Goal: Information Seeking & Learning: Understand process/instructions

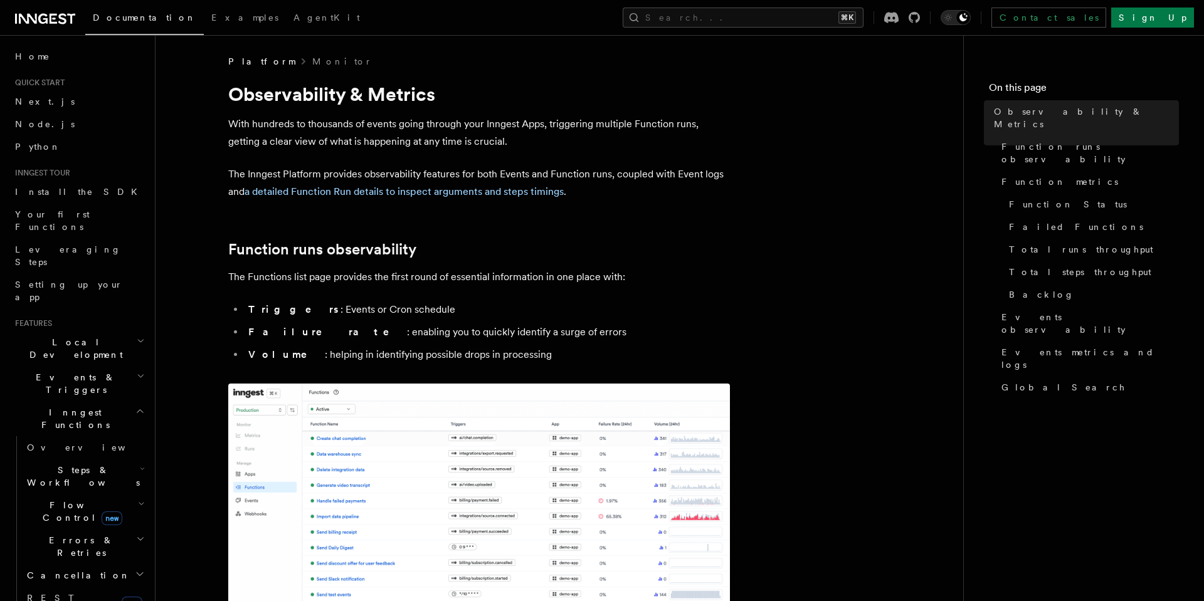
click at [48, 15] on icon at bounding box center [45, 18] width 60 height 15
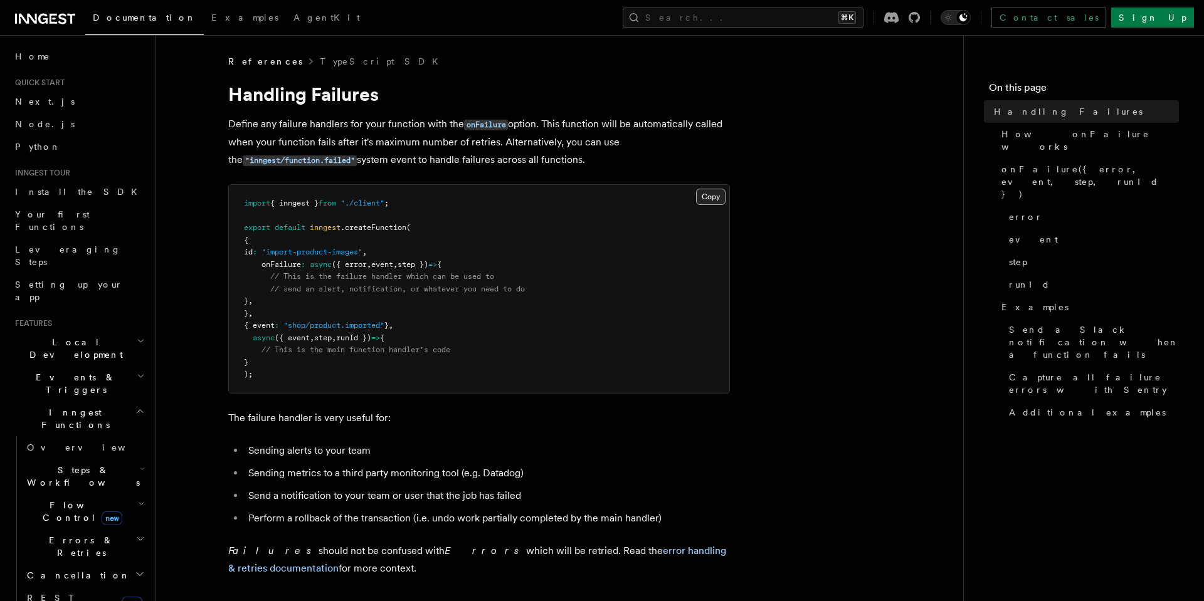
click at [712, 198] on button "Copy Copied" at bounding box center [710, 197] width 29 height 16
drag, startPoint x: 878, startPoint y: 270, endPoint x: 867, endPoint y: 265, distance: 12.4
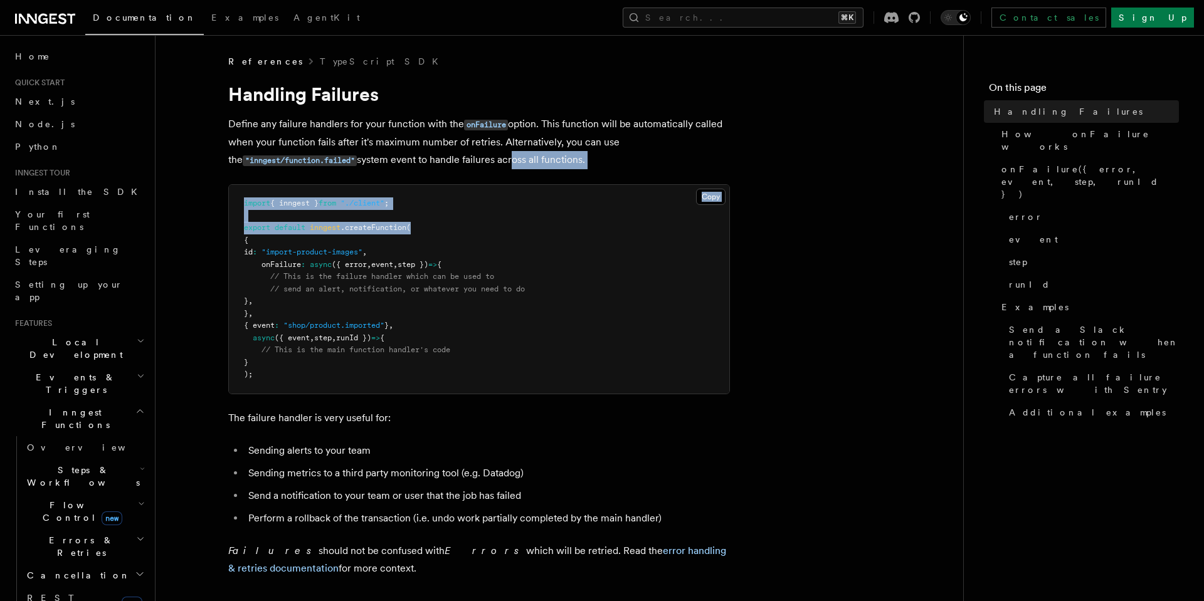
drag, startPoint x: 690, startPoint y: 219, endPoint x: 459, endPoint y: 135, distance: 245.9
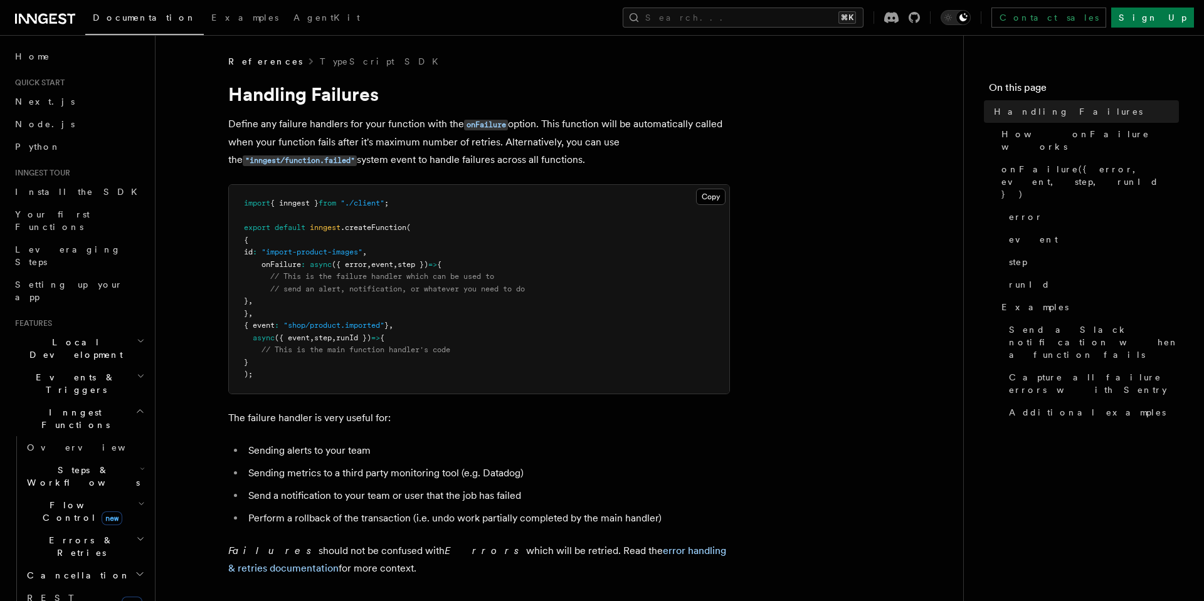
click at [377, 149] on p "Define any failure handlers for your function with the onFailure option. This f…" at bounding box center [479, 142] width 502 height 54
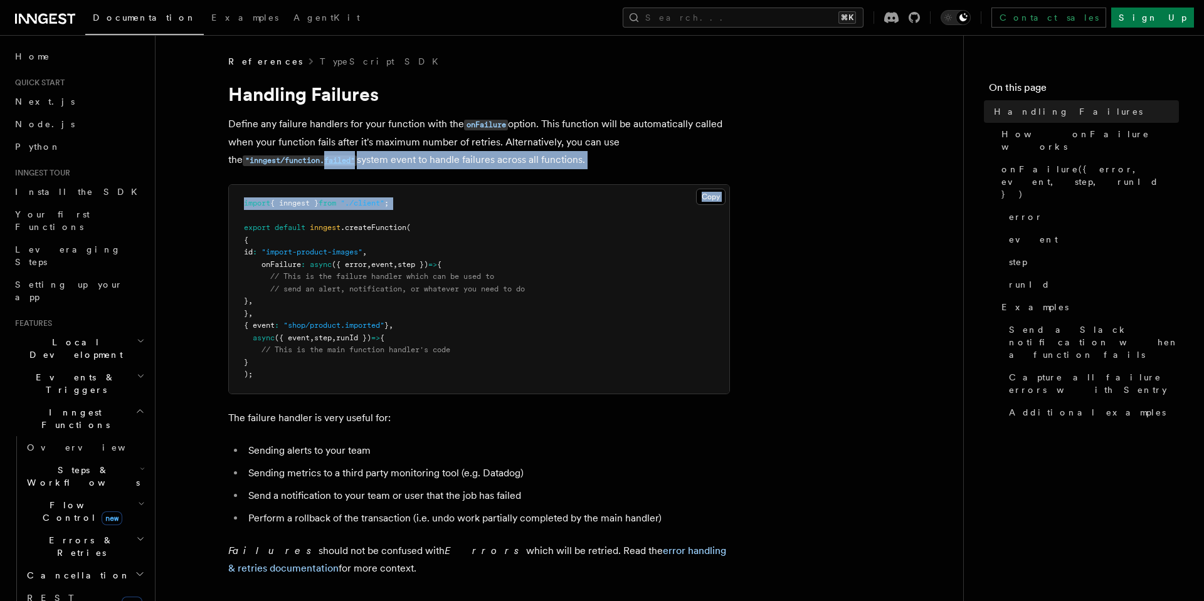
drag, startPoint x: 340, startPoint y: 160, endPoint x: 461, endPoint y: 218, distance: 134.3
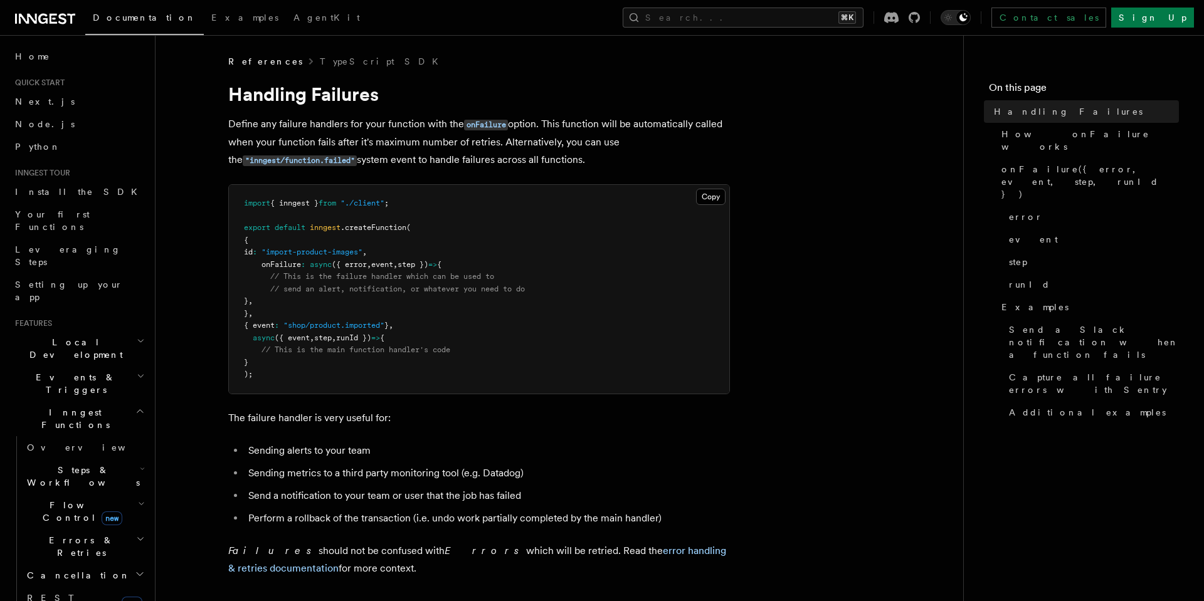
click at [461, 218] on pre "import { inngest } from "./client" ; export default inngest .createFunction ( {…" at bounding box center [479, 289] width 500 height 209
